Goal: Task Accomplishment & Management: Complete application form

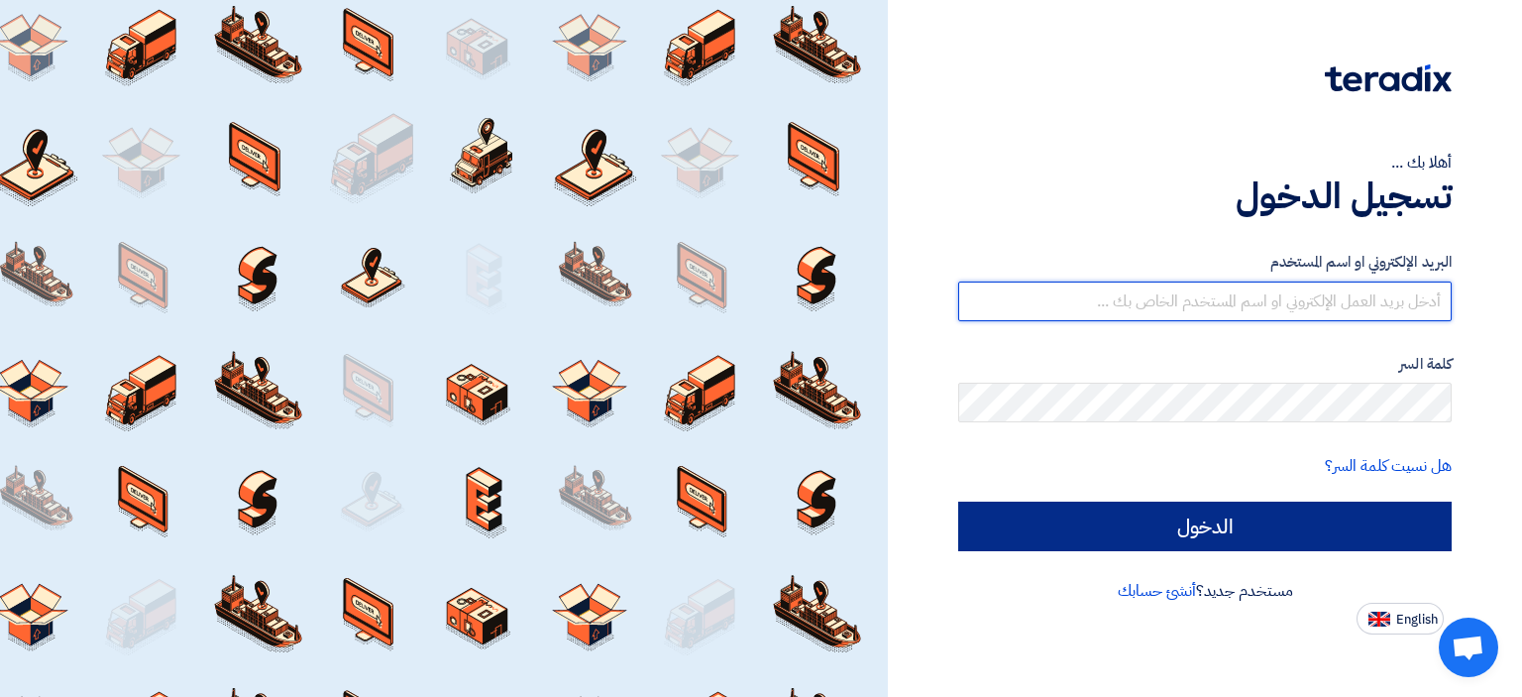
type input "[DOMAIN_NAME][EMAIL_ADDRESS][DOMAIN_NAME]"
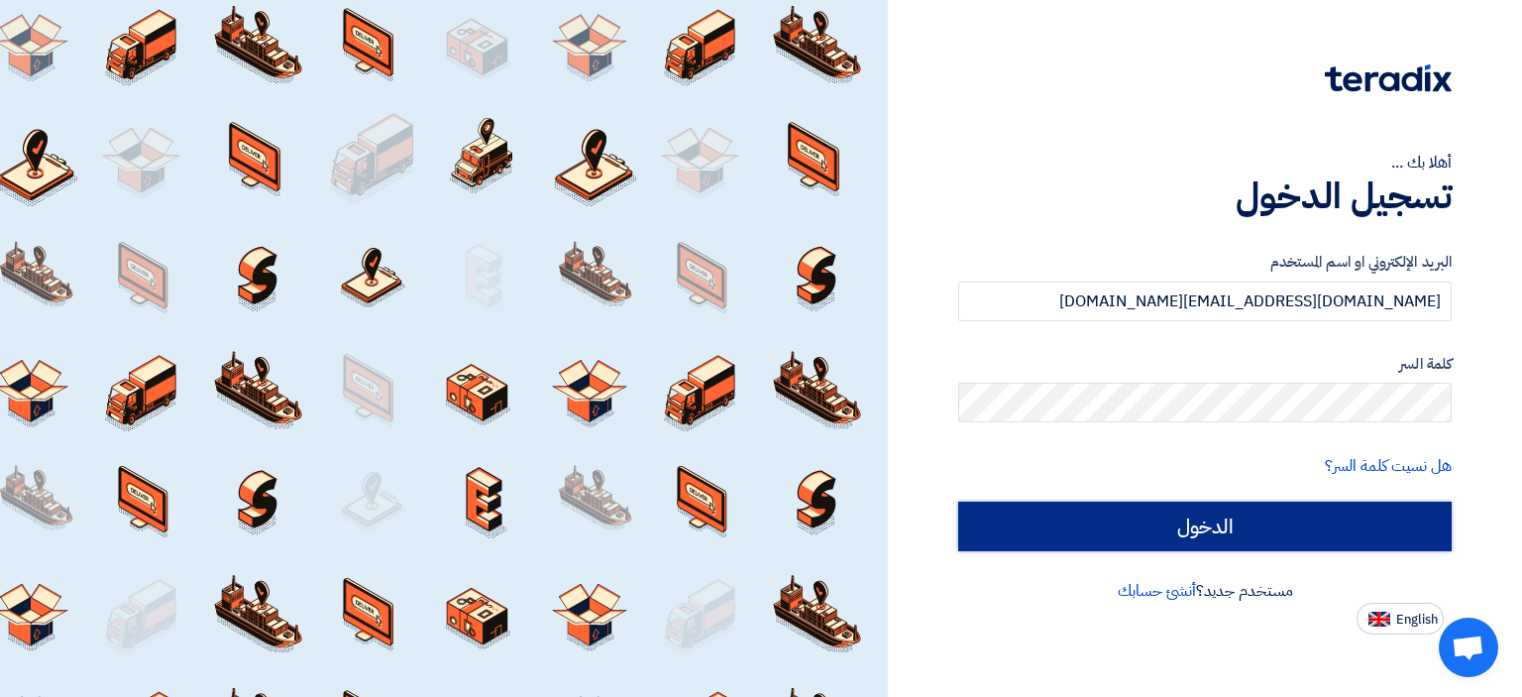
click at [1126, 540] on input "الدخول" at bounding box center [1204, 526] width 493 height 50
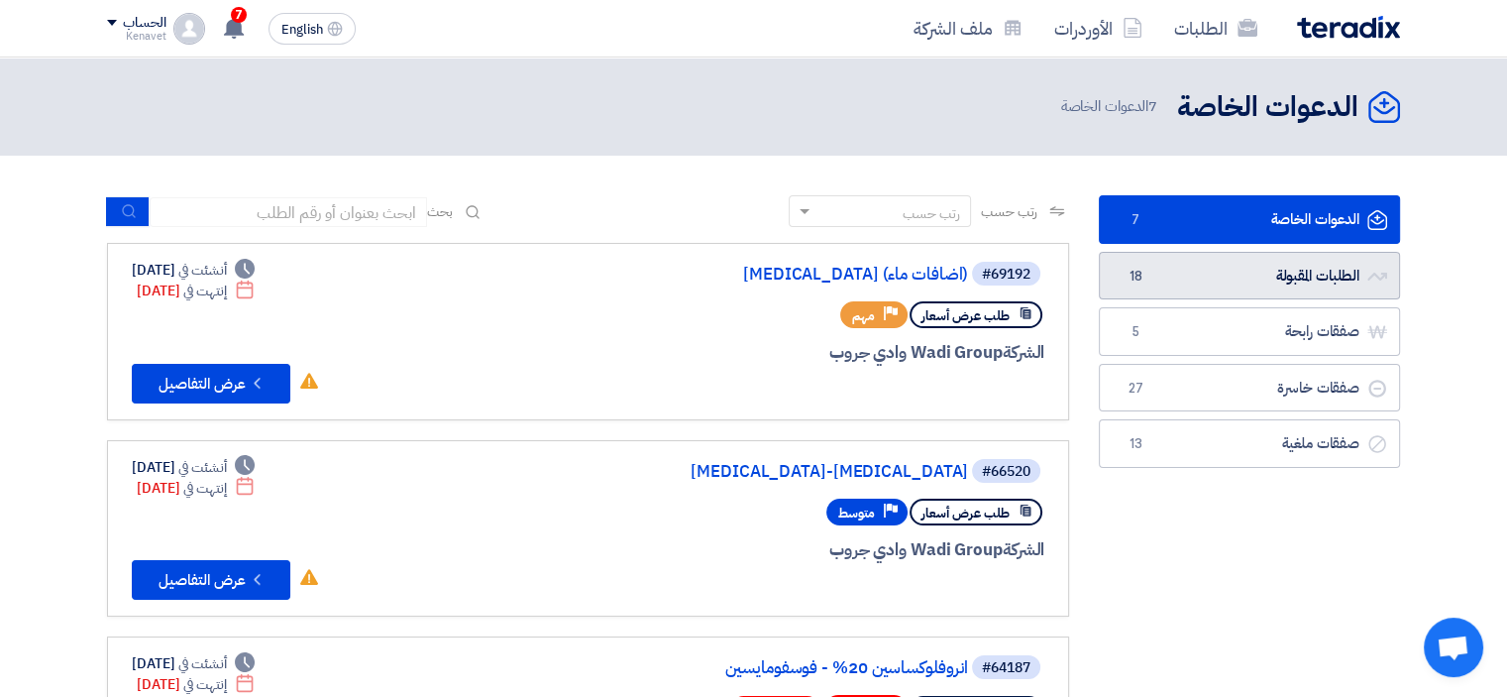
click at [1229, 263] on link "الطلبات المقبولة الطلبات المقبولة 18" at bounding box center [1249, 276] width 301 height 49
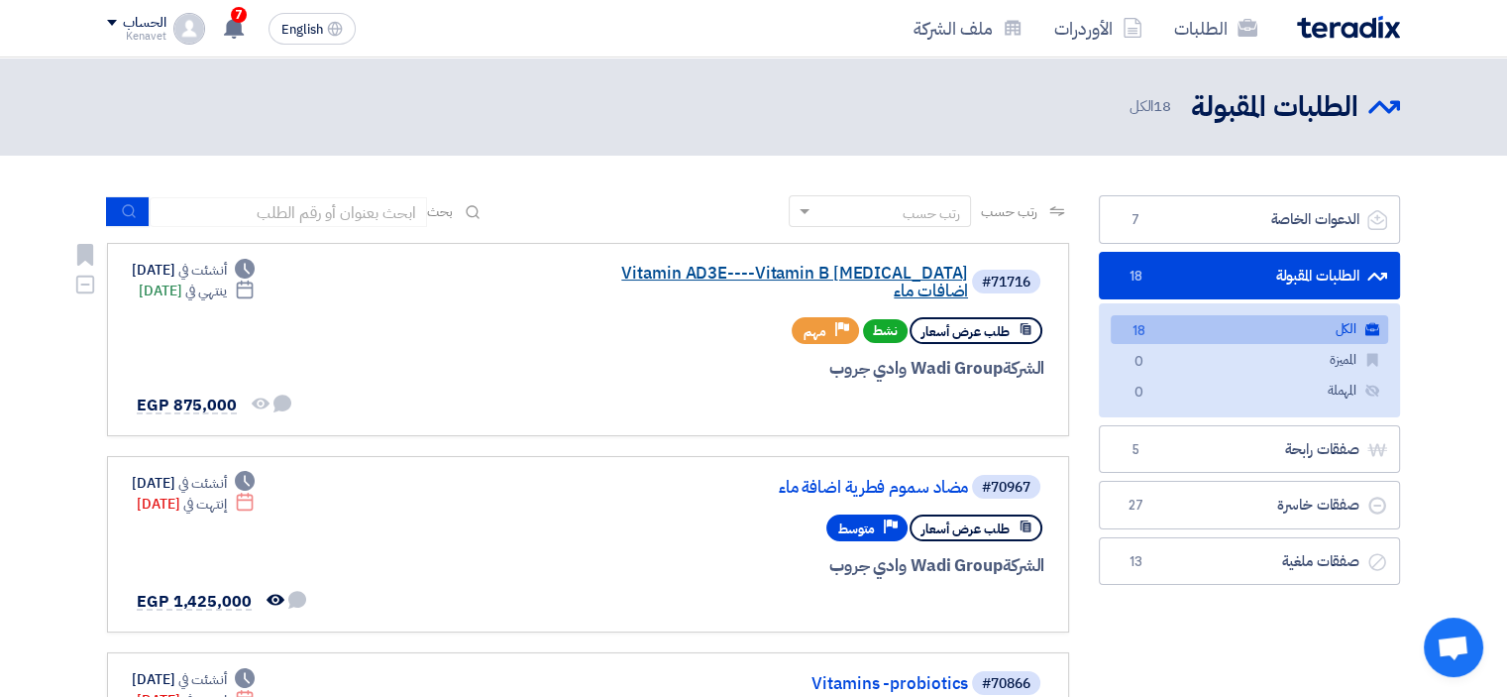
click at [666, 269] on link "Vitamin AD3E----Vitamin B [MEDICAL_DATA] اضافات ماء" at bounding box center [770, 283] width 396 height 36
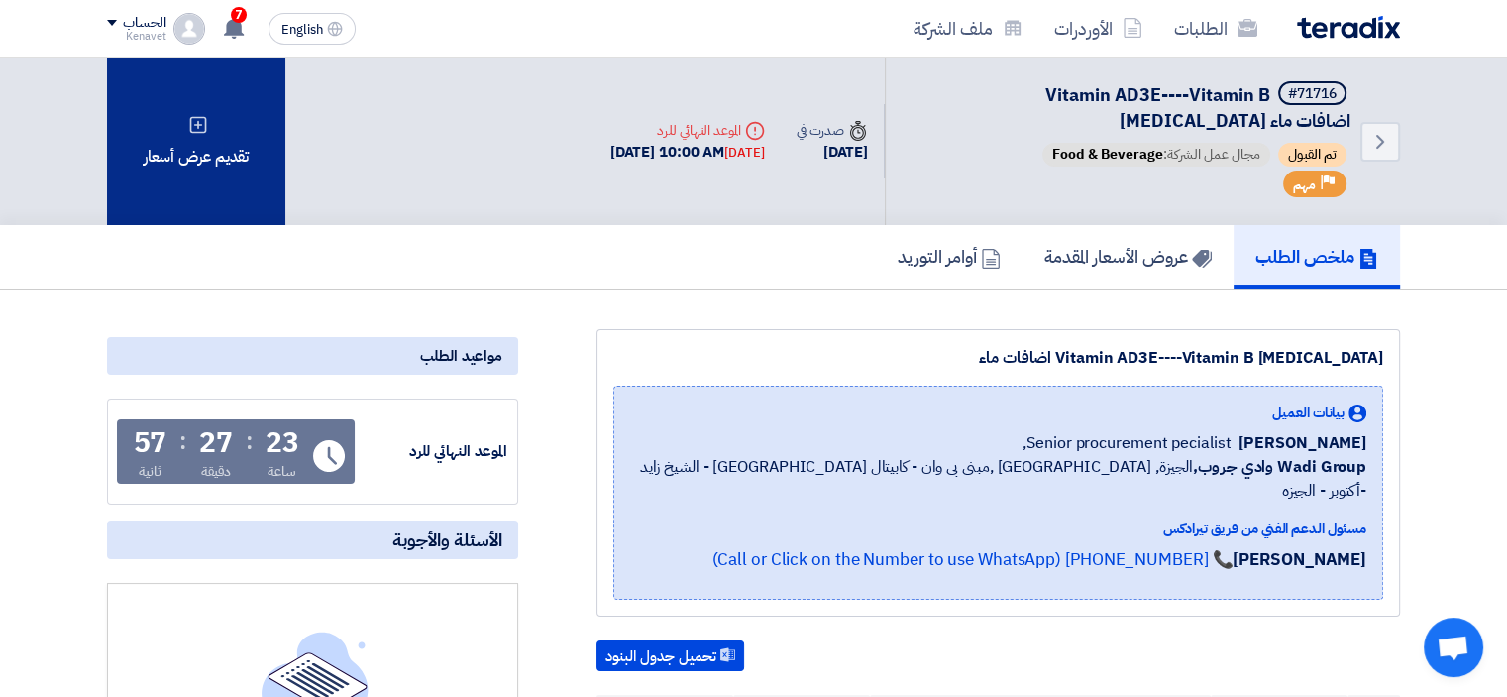
click at [230, 198] on div "تقديم عرض أسعار" at bounding box center [196, 140] width 178 height 167
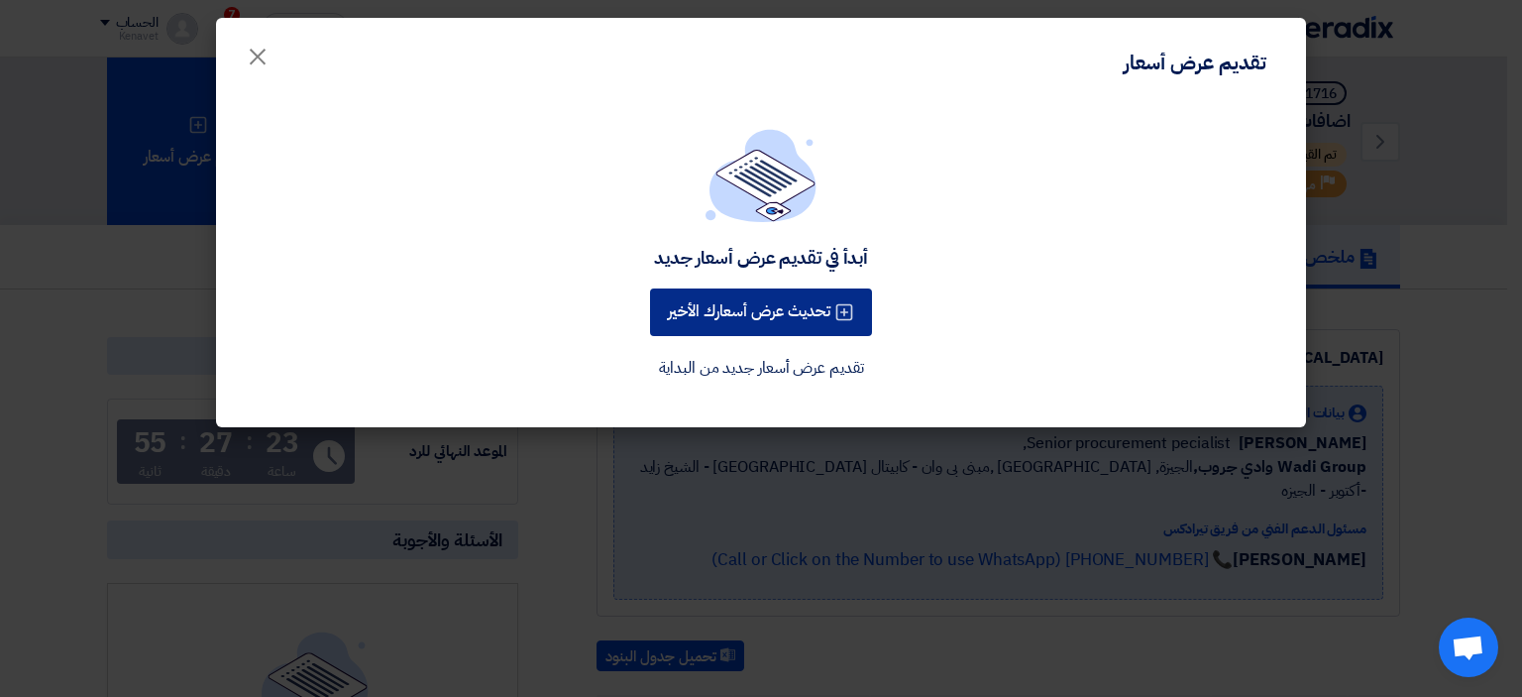
click at [752, 300] on button "تحديث عرض أسعارك الأخير" at bounding box center [761, 312] width 222 height 48
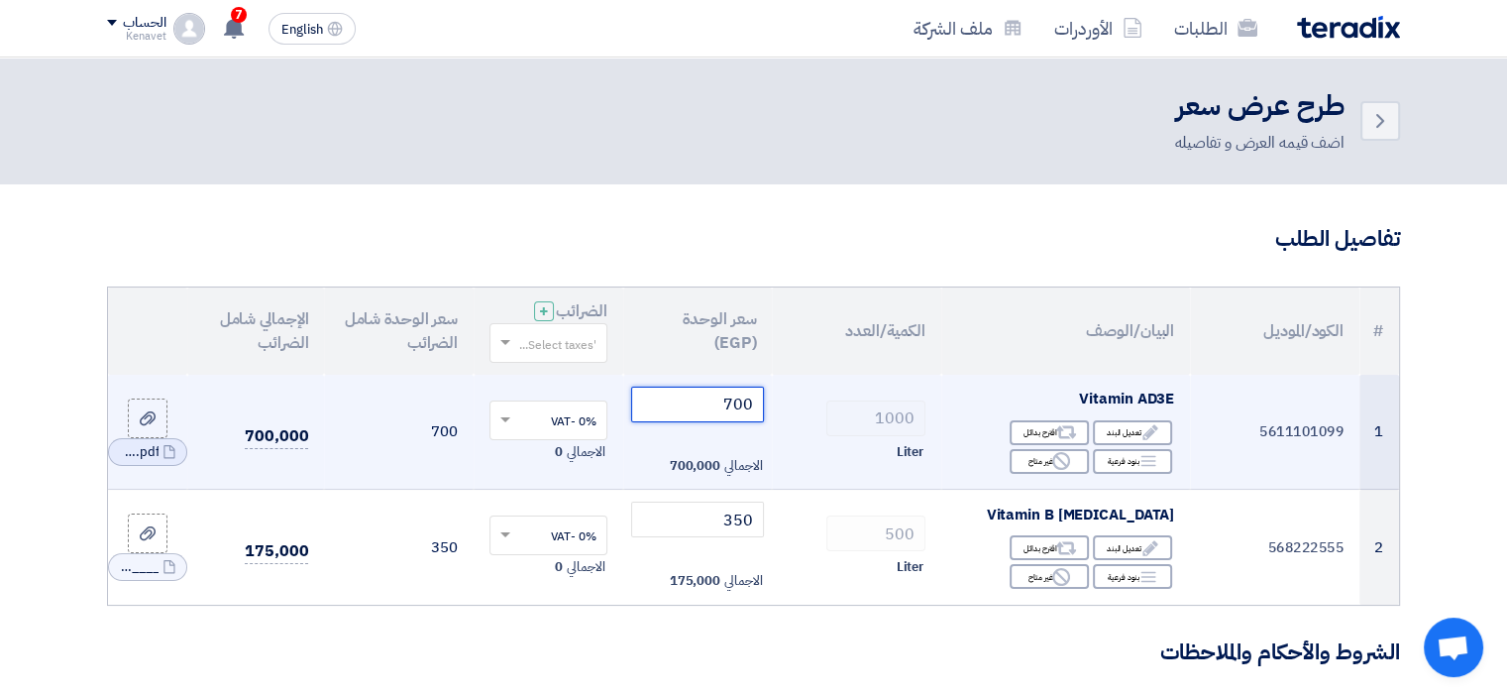
drag, startPoint x: 723, startPoint y: 411, endPoint x: 761, endPoint y: 405, distance: 38.1
click at [761, 405] on input "700" at bounding box center [698, 404] width 134 height 36
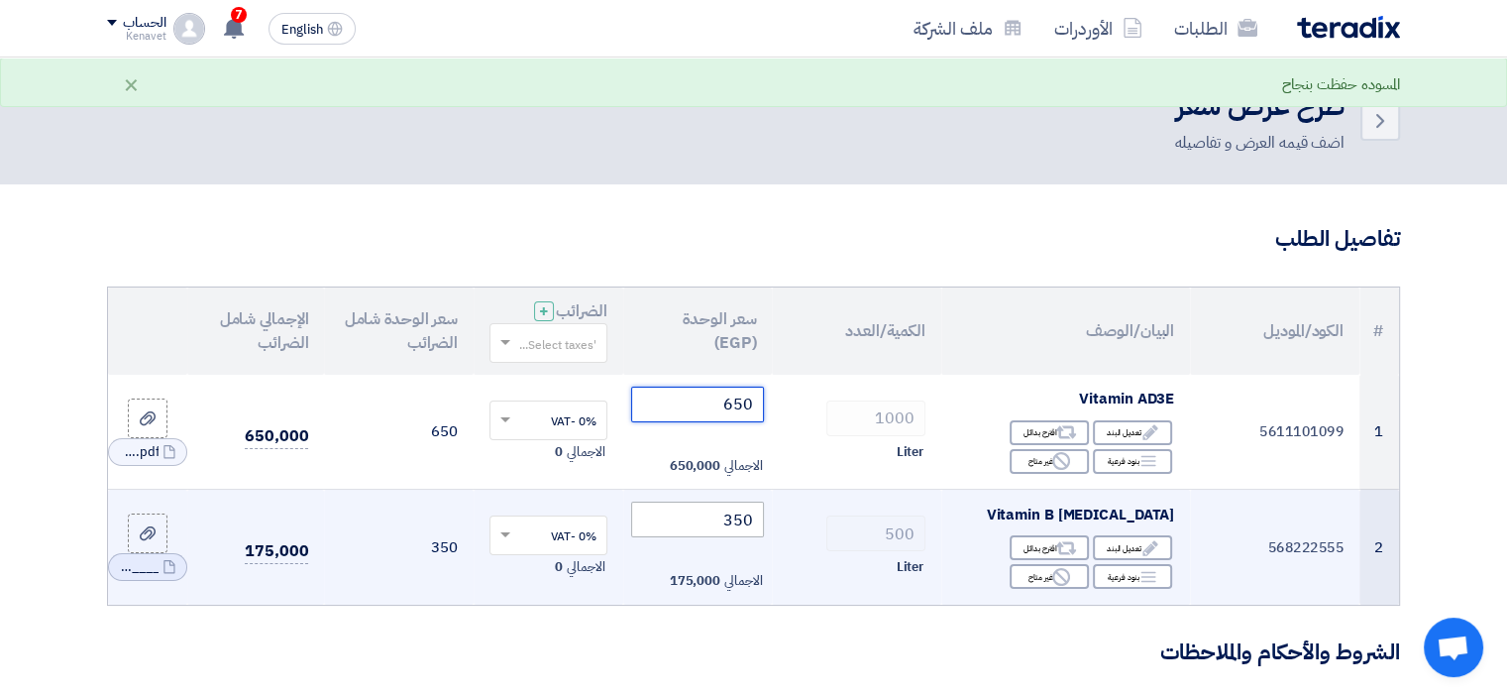
type input "650"
click at [725, 518] on input "350" at bounding box center [698, 519] width 134 height 36
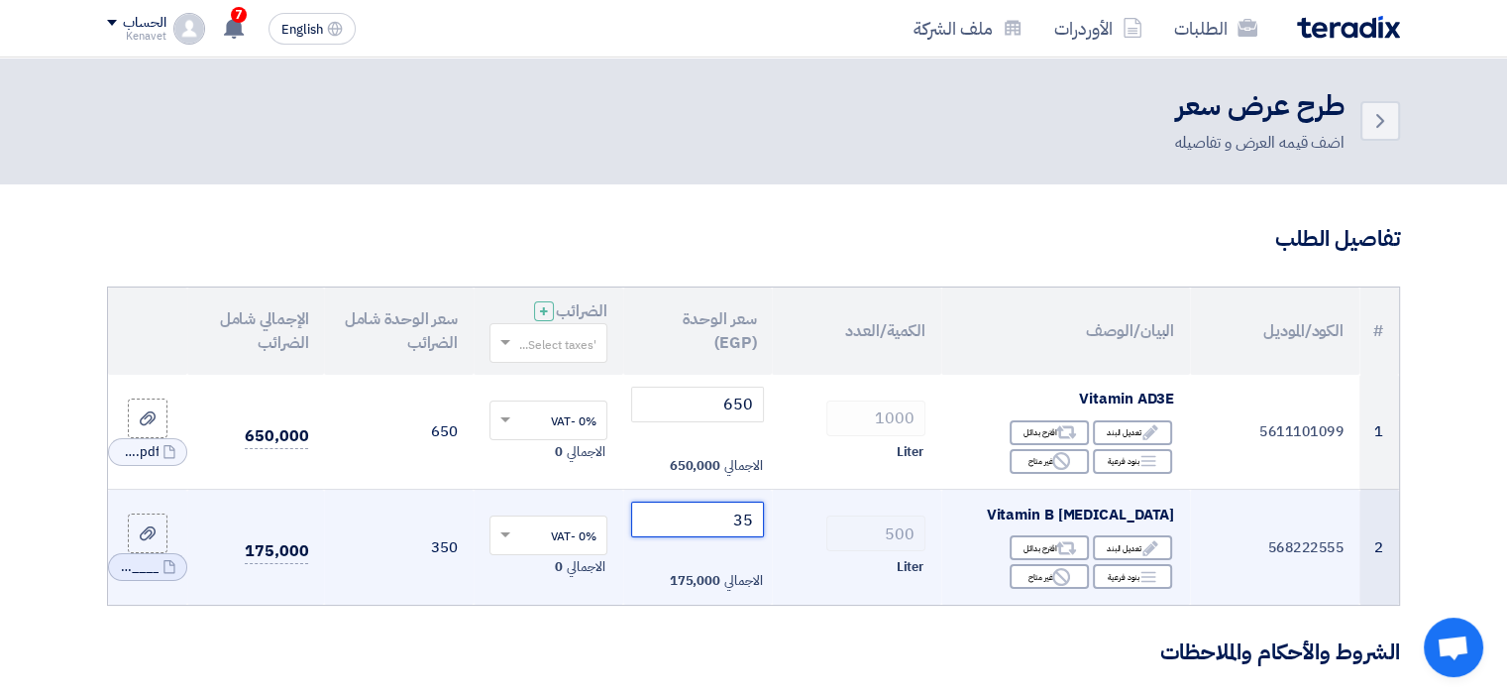
type input "3"
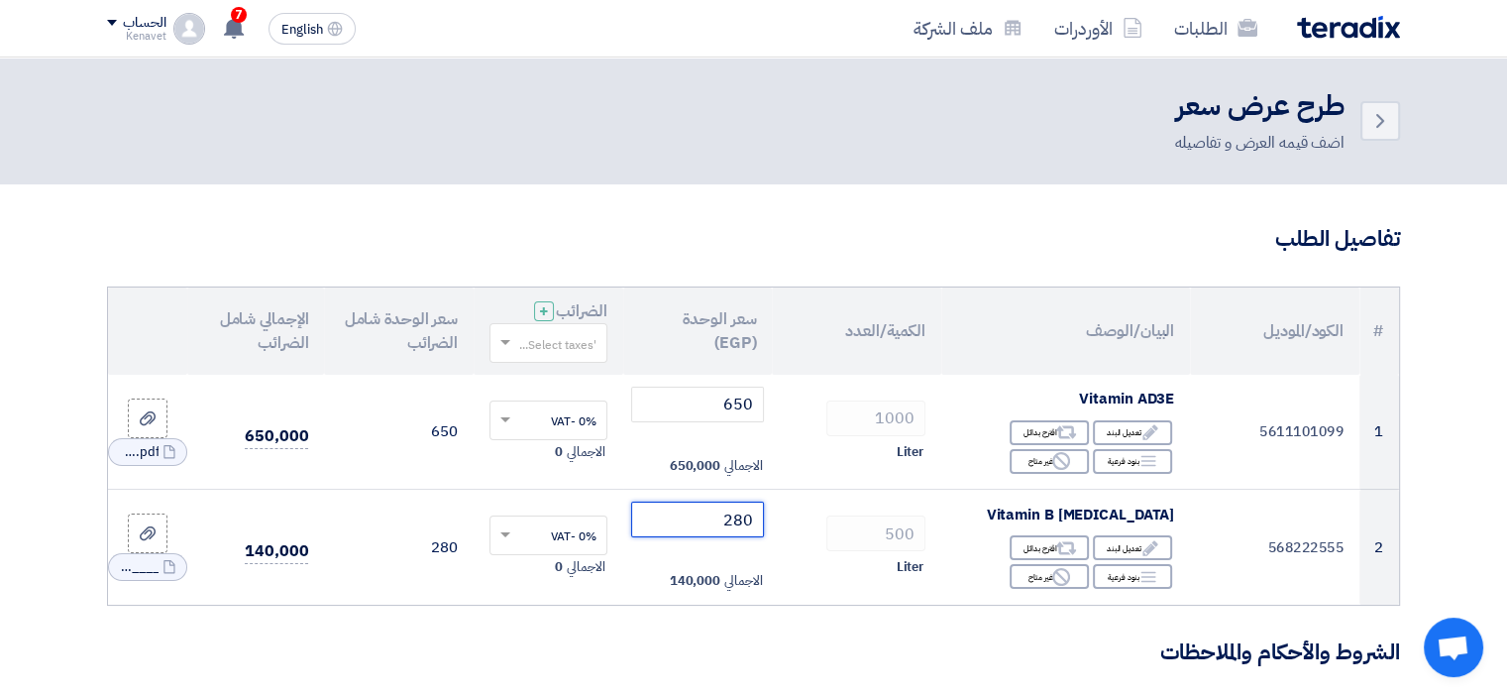
type input "280"
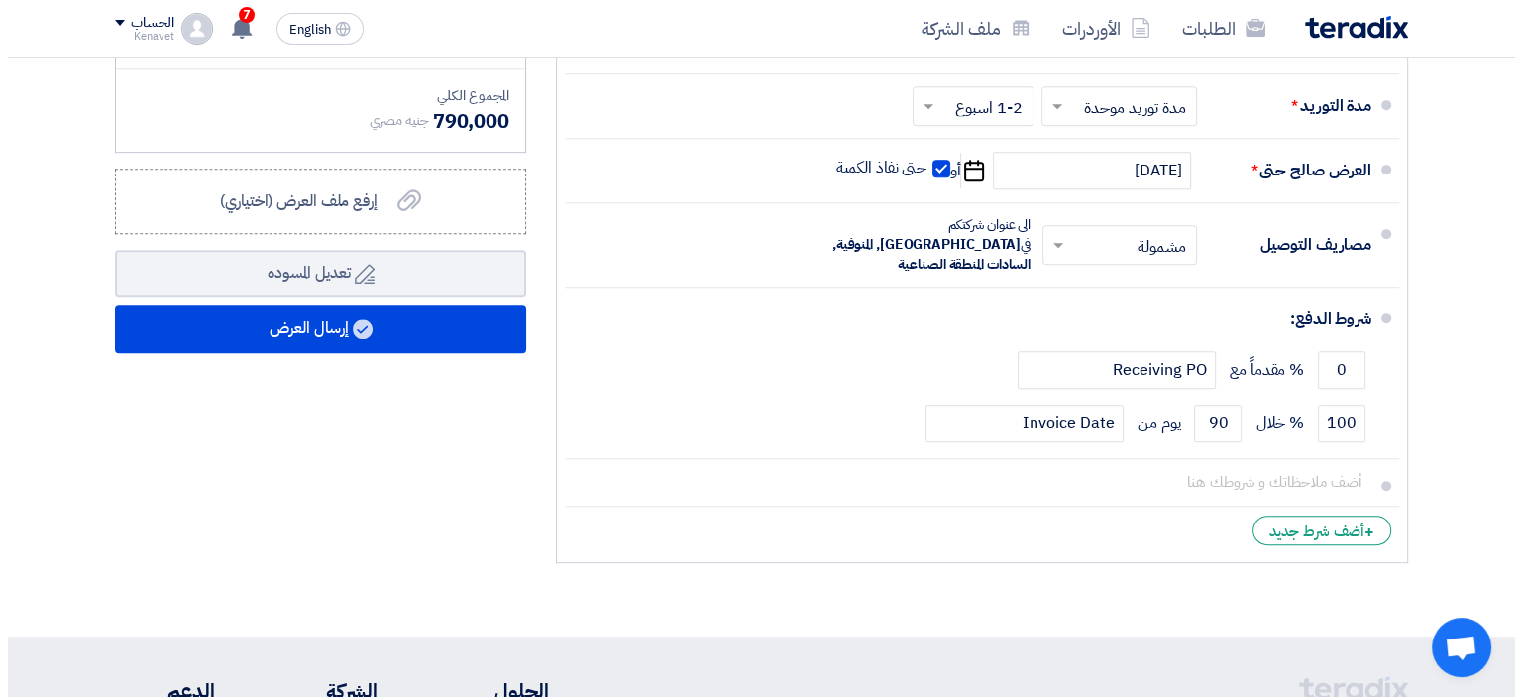
scroll to position [892, 0]
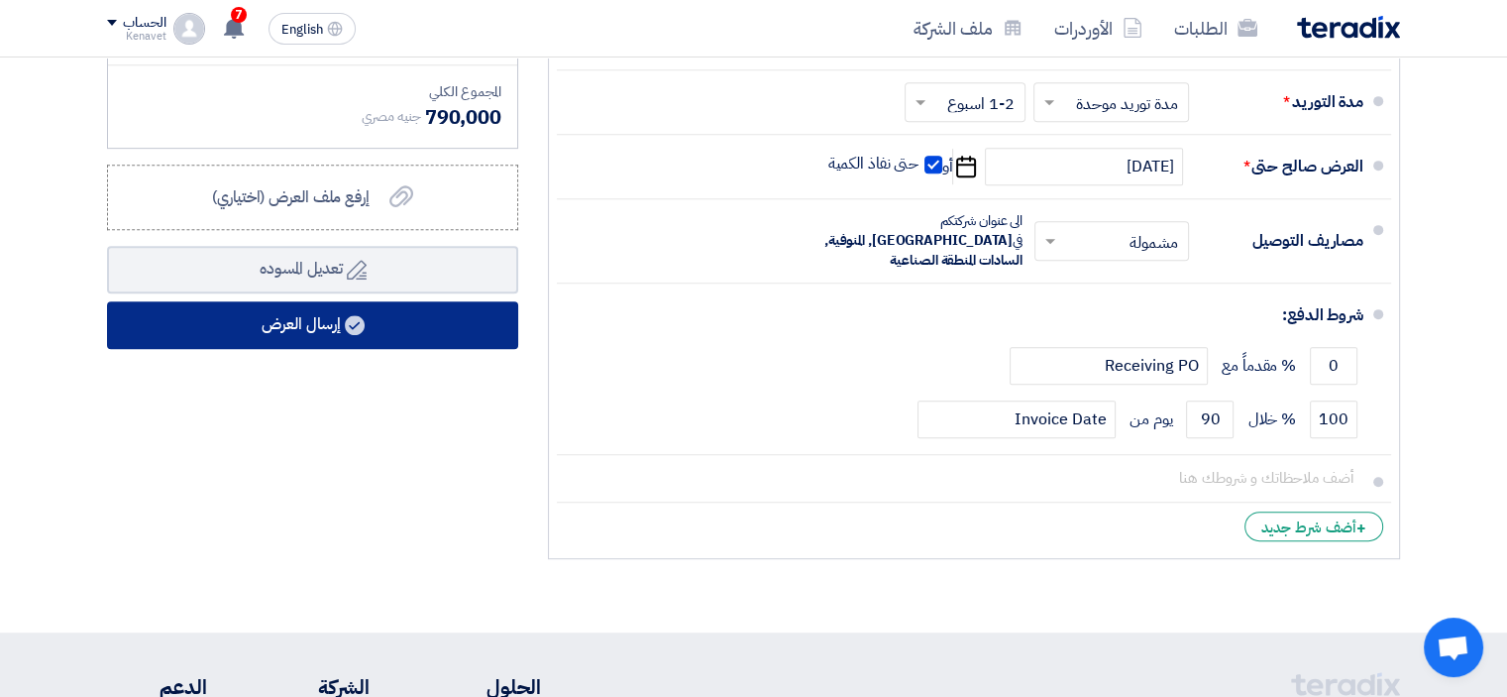
click at [399, 337] on button "إرسال العرض" at bounding box center [312, 325] width 411 height 48
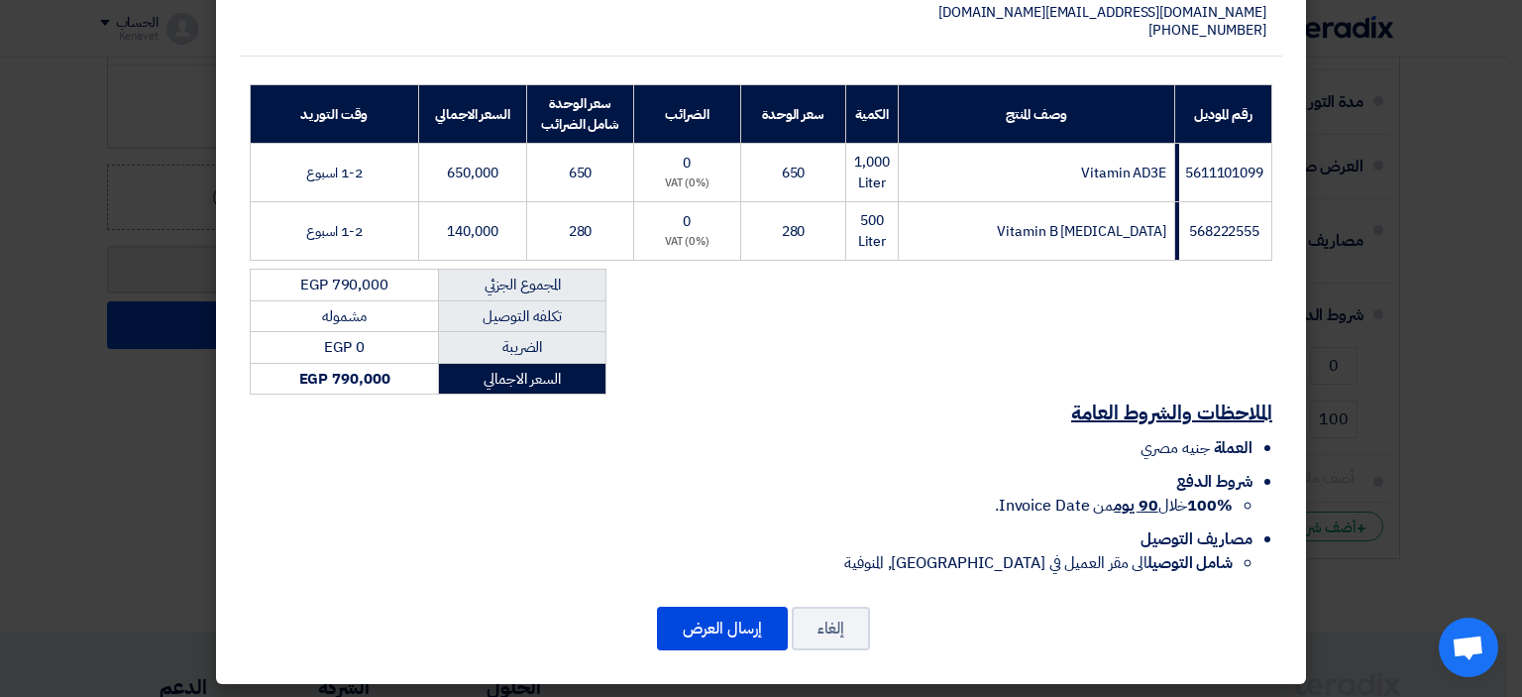
scroll to position [297, 0]
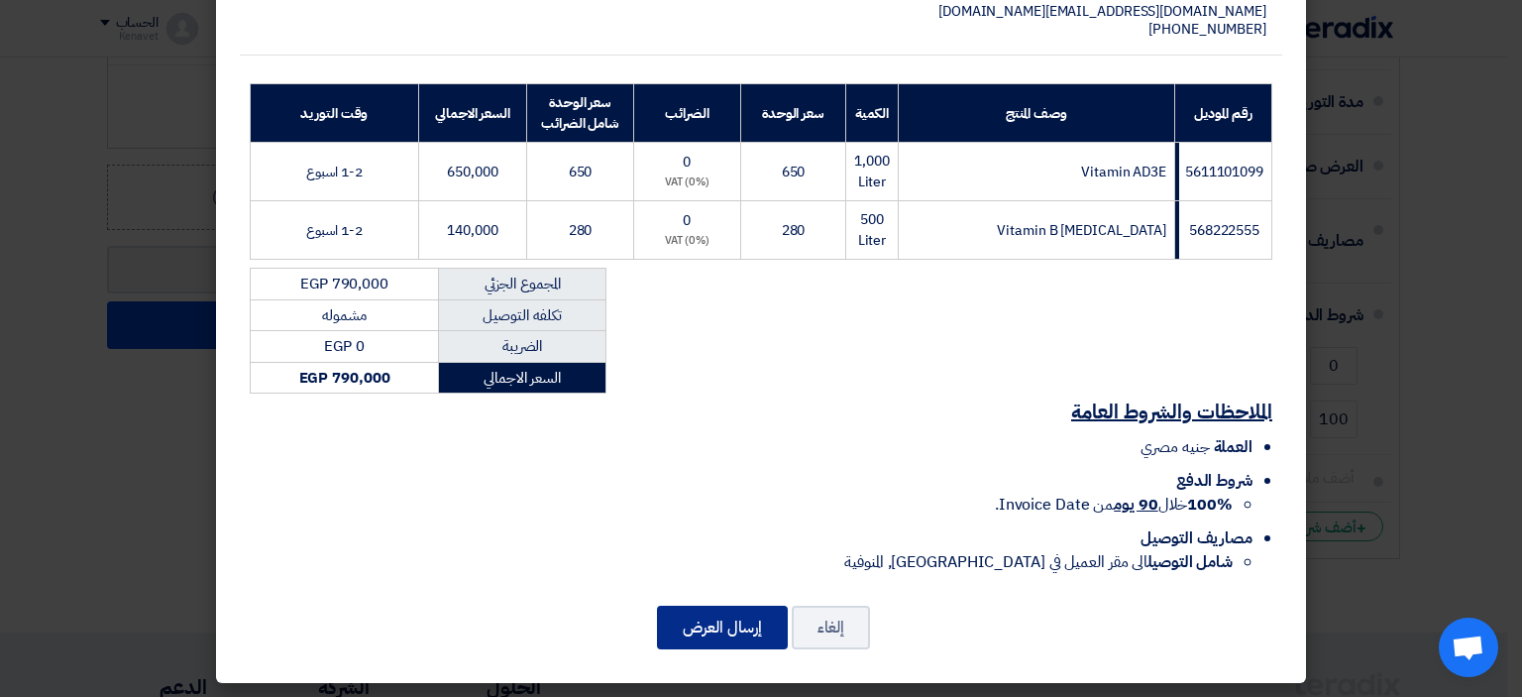
click at [748, 625] on button "إرسال العرض" at bounding box center [722, 627] width 131 height 44
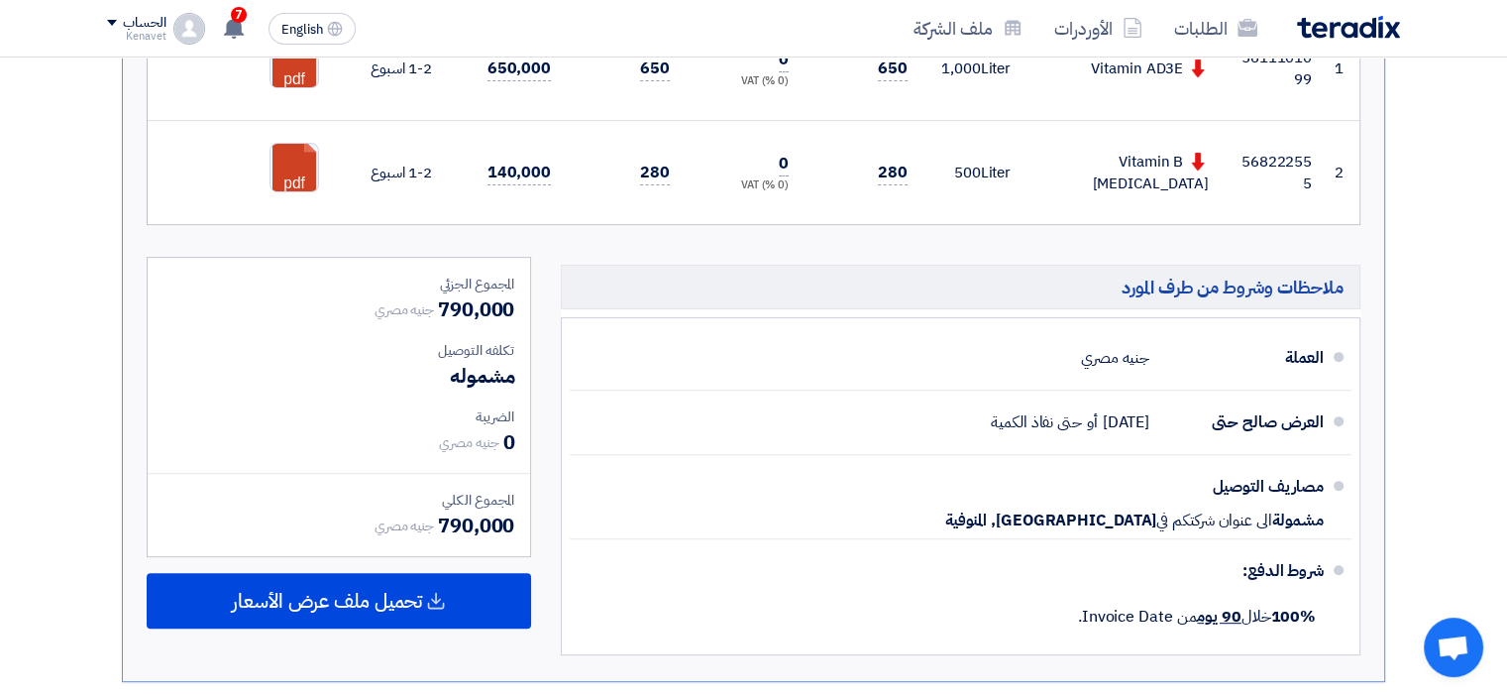
scroll to position [920, 0]
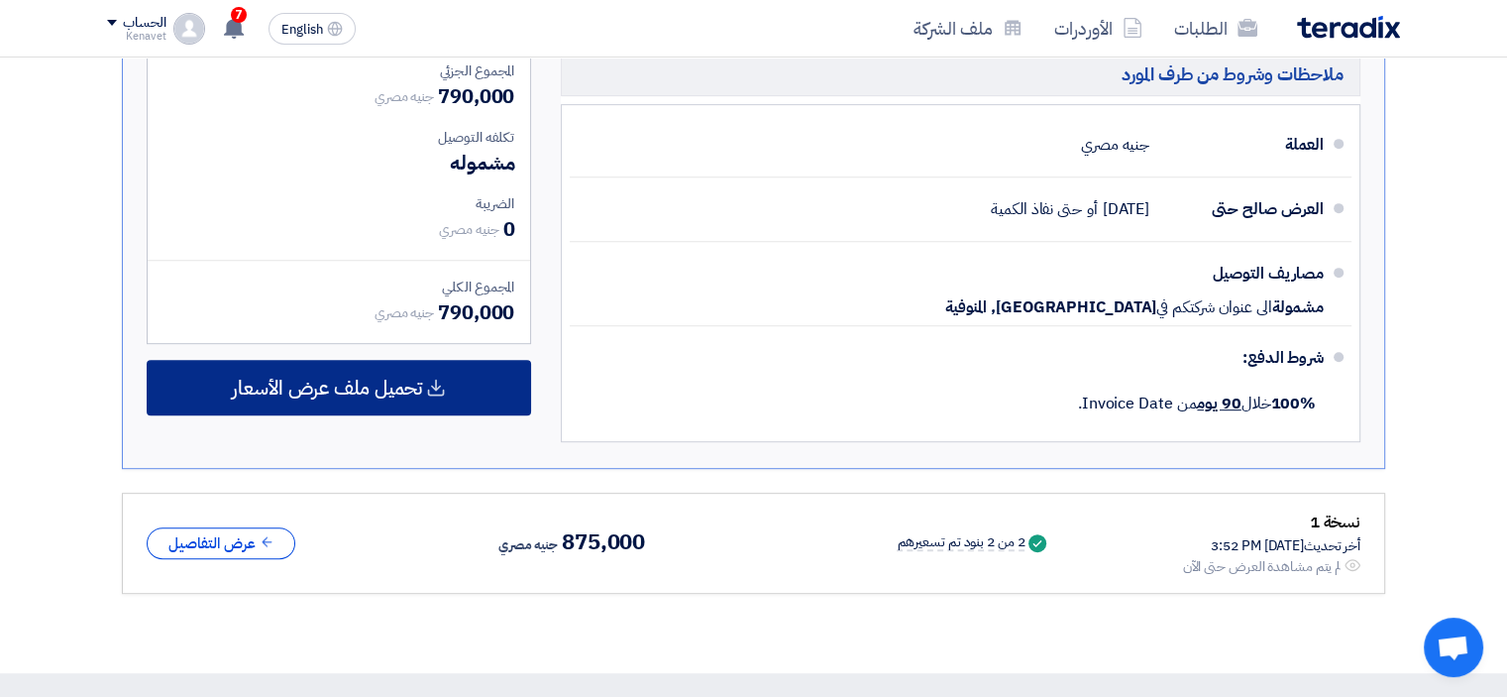
click at [269, 386] on span "تحميل ملف عرض الأسعار" at bounding box center [327, 388] width 190 height 18
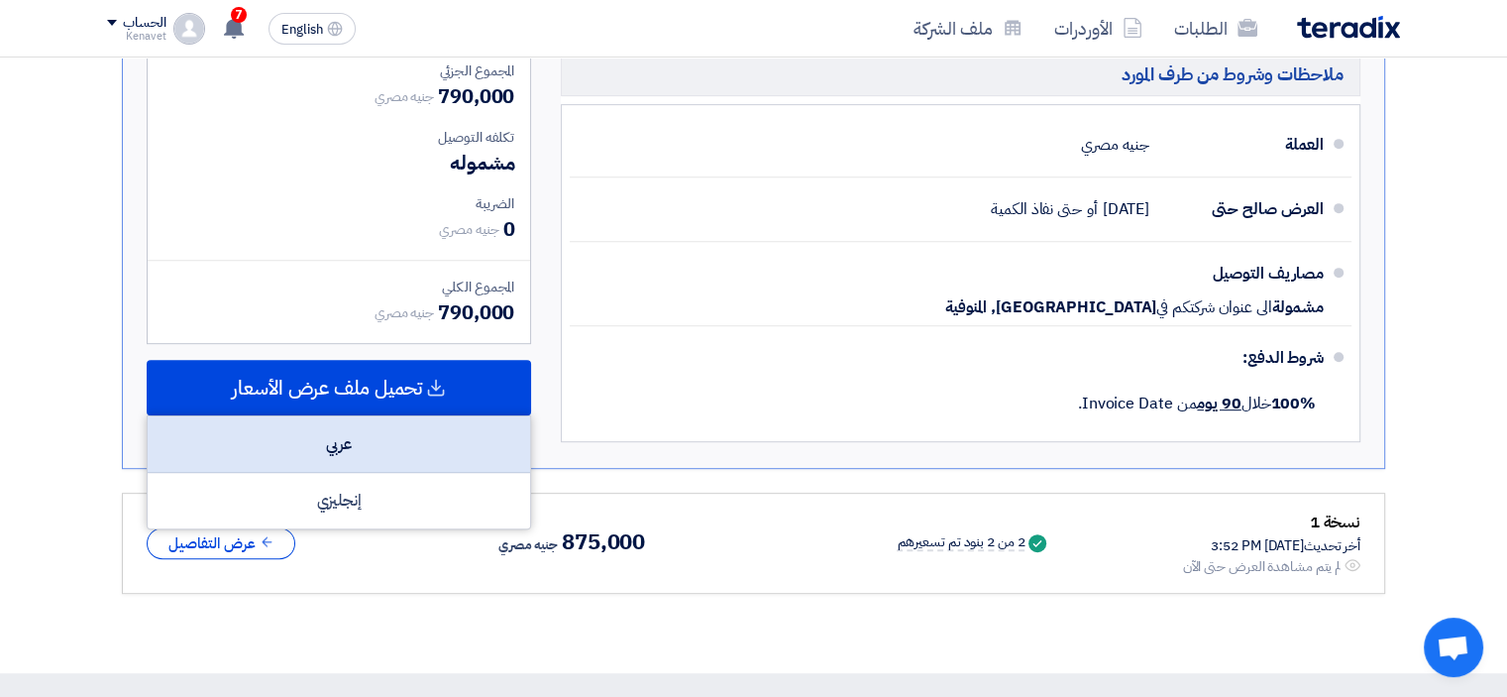
click at [320, 437] on div "عربي" at bounding box center [339, 444] width 383 height 56
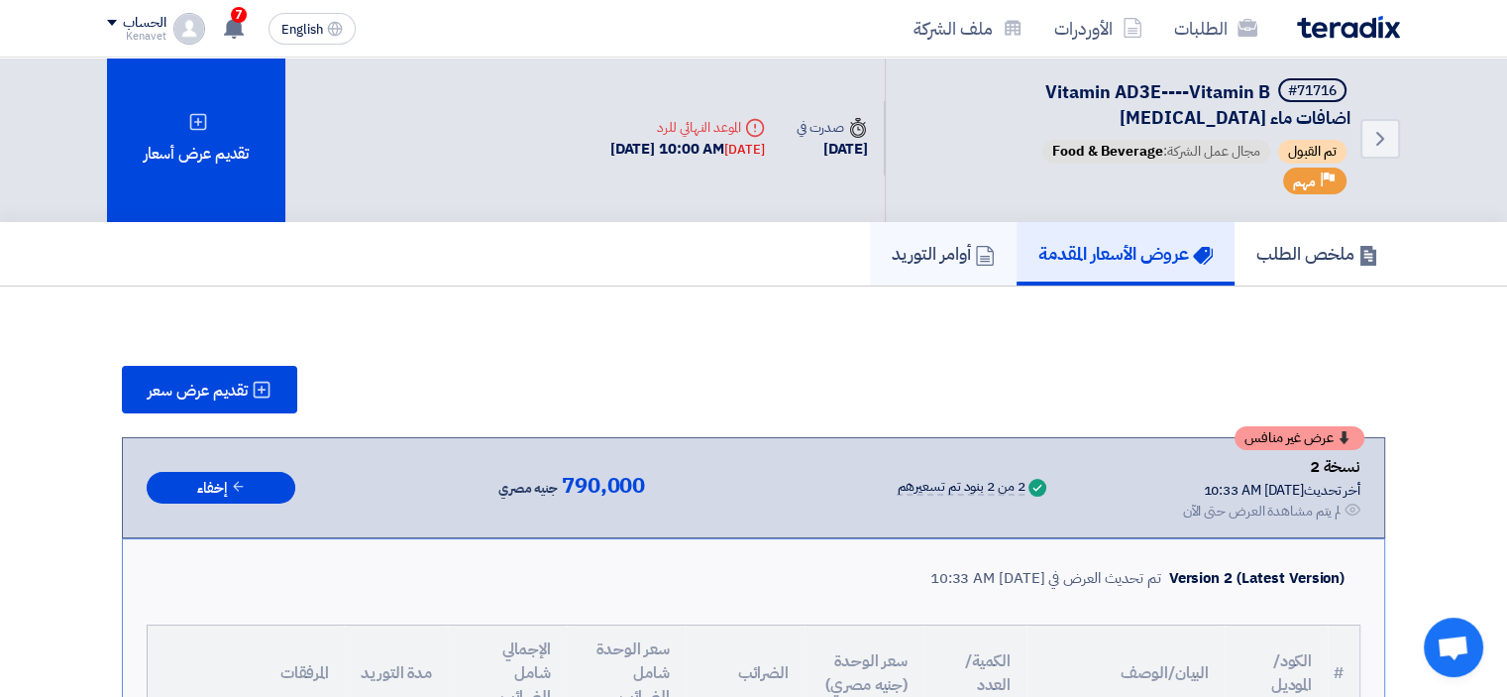
scroll to position [0, 0]
